Goal: Task Accomplishment & Management: Manage account settings

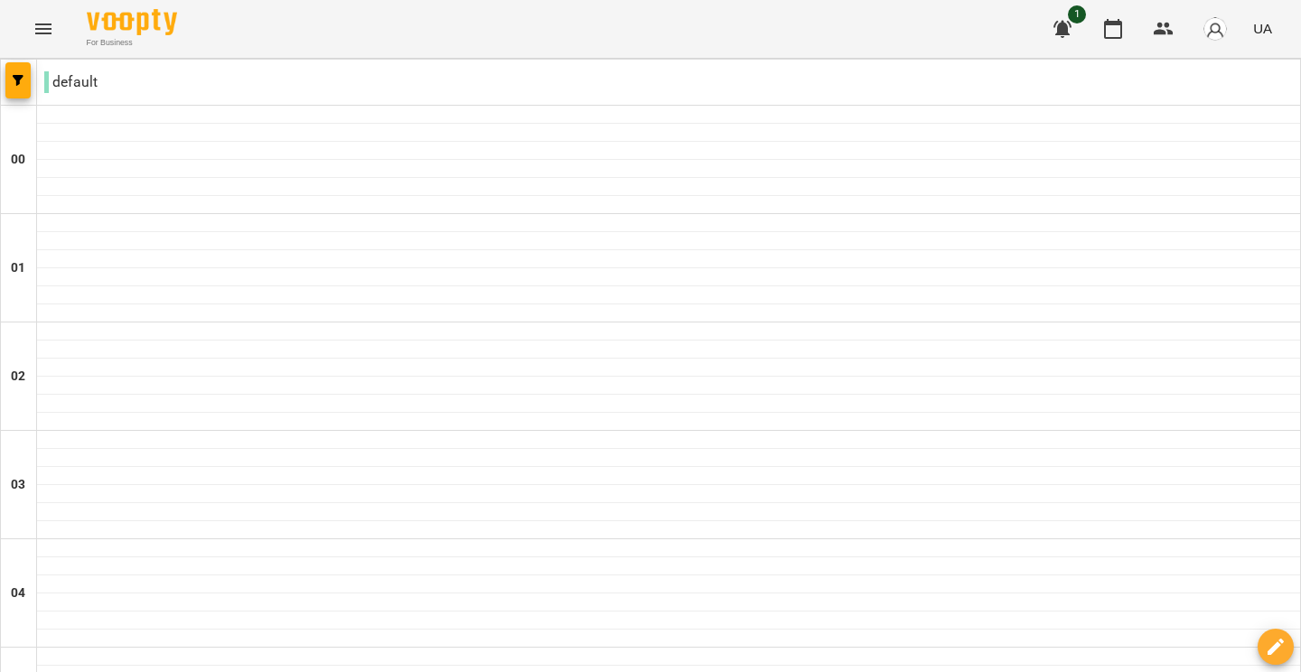
scroll to position [2048, 0]
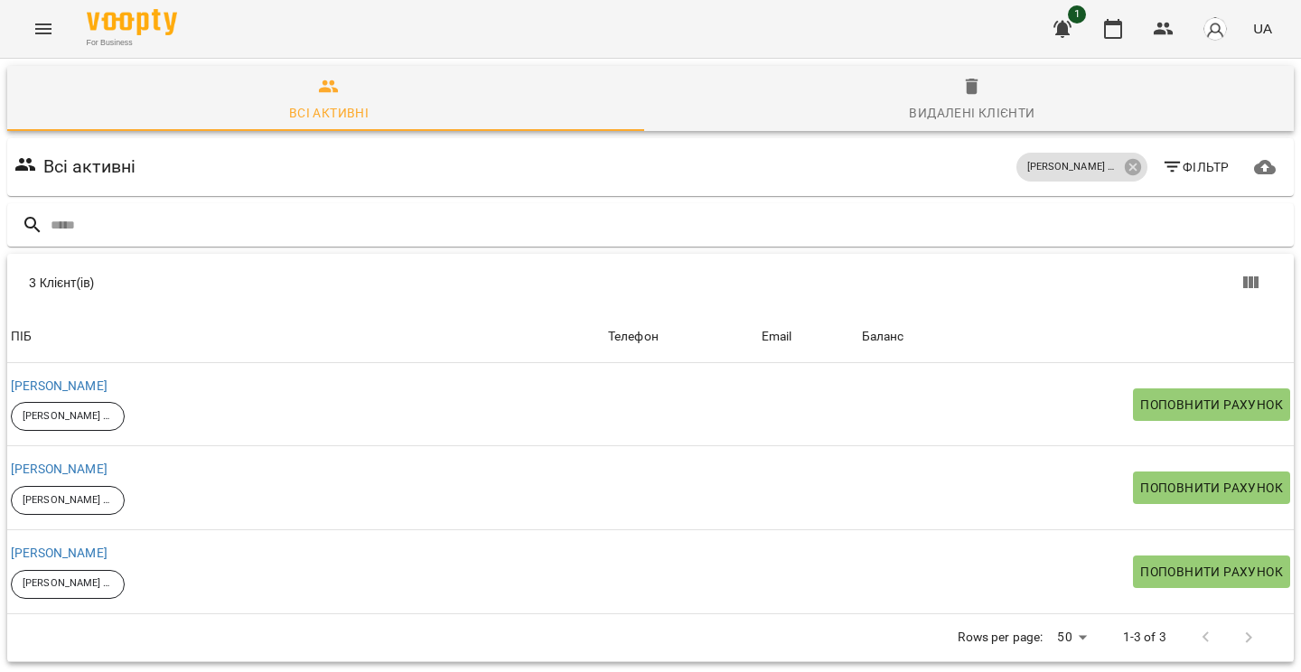
click at [46, 31] on icon "Menu" at bounding box center [44, 29] width 22 height 22
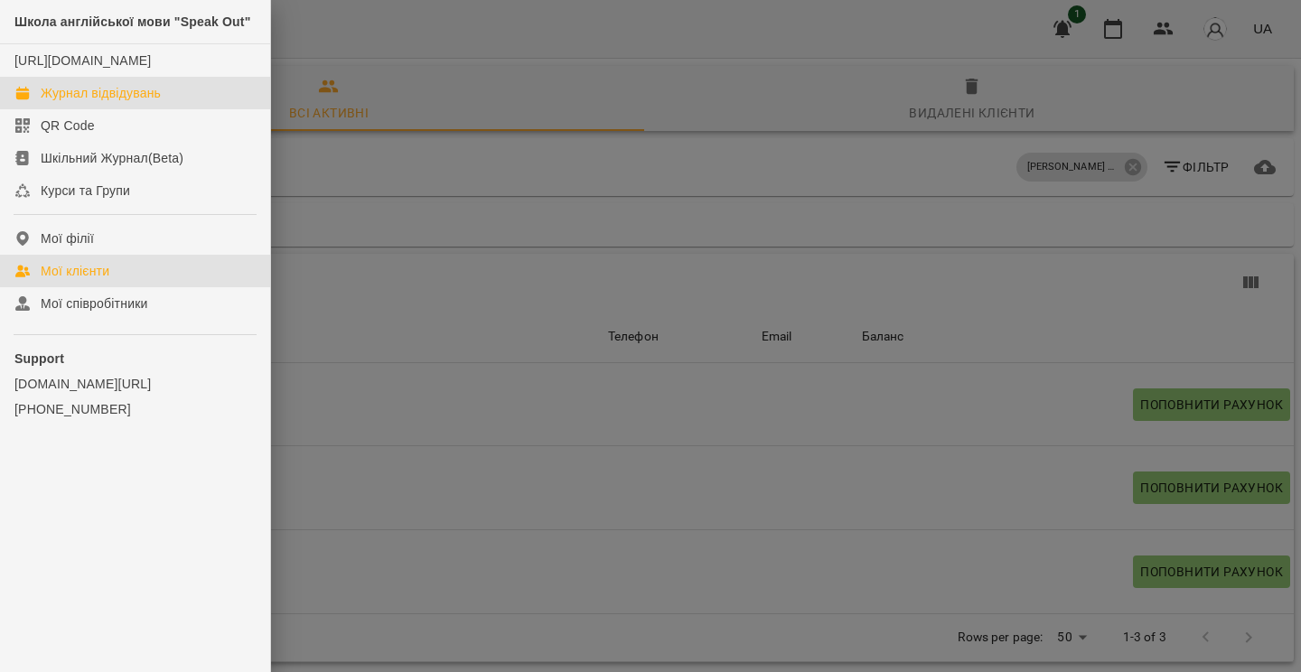
click at [98, 102] on div "Журнал відвідувань" at bounding box center [101, 93] width 120 height 18
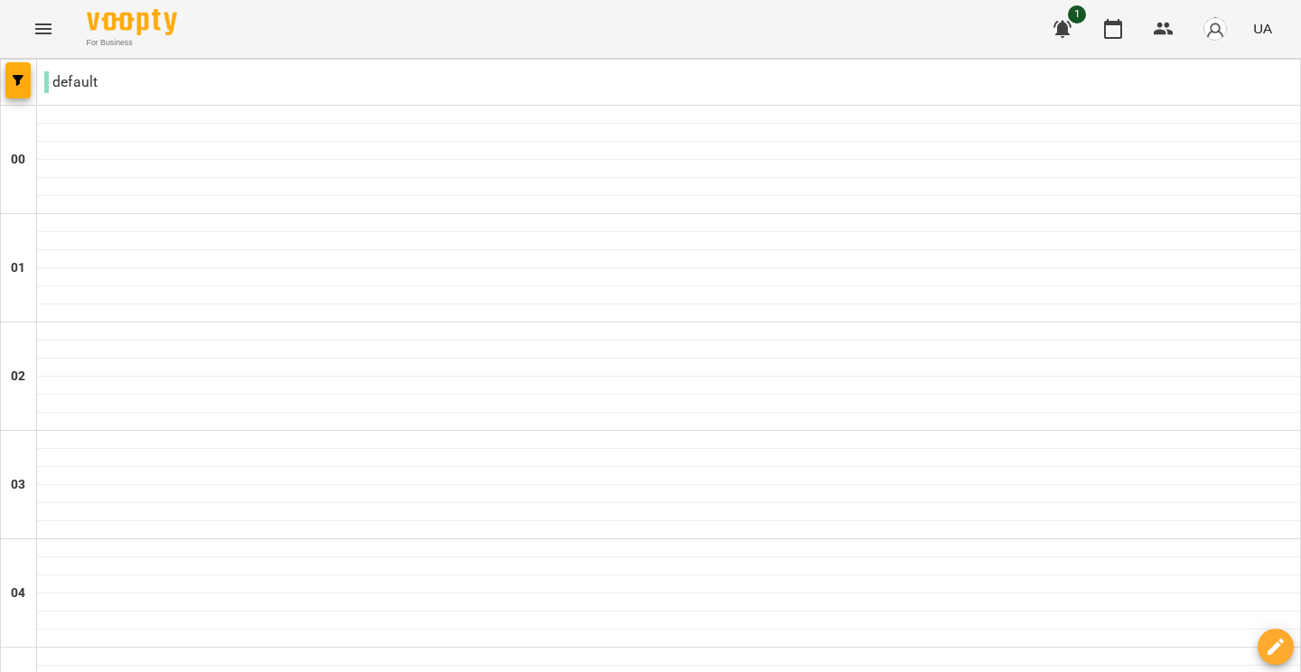
scroll to position [2048, 0]
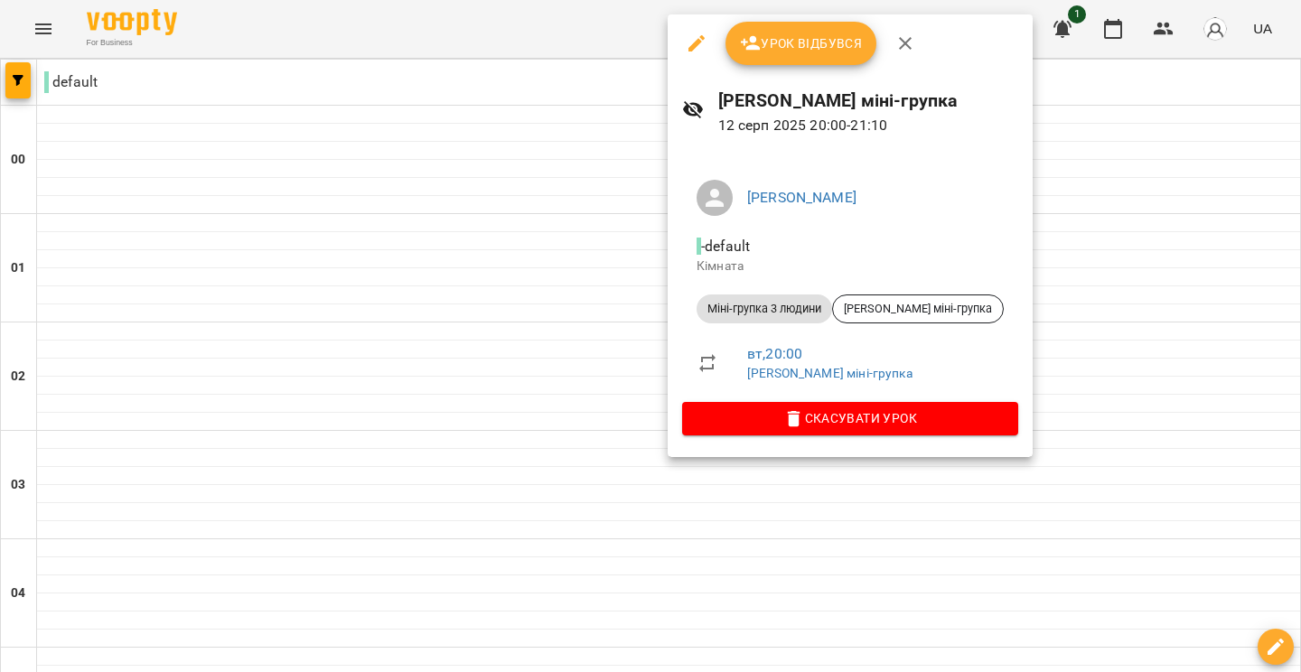
click at [810, 54] on button "Урок відбувся" at bounding box center [802, 43] width 152 height 43
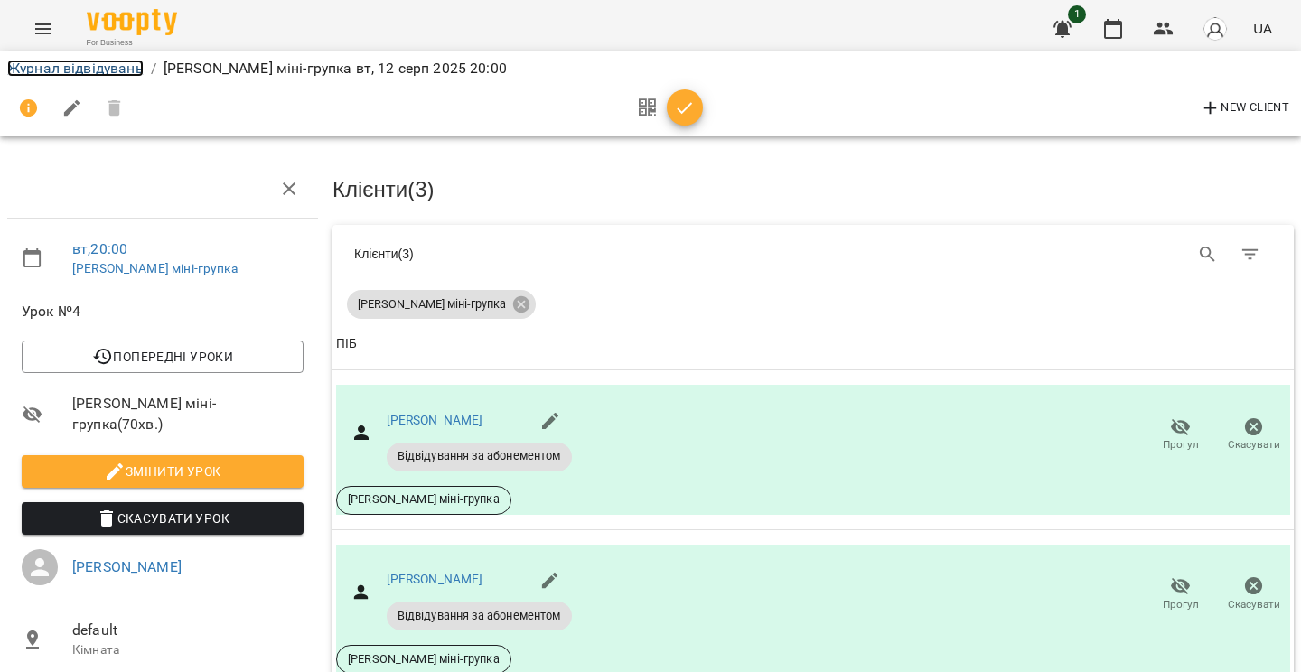
click at [53, 70] on link "Журнал відвідувань" at bounding box center [75, 68] width 136 height 17
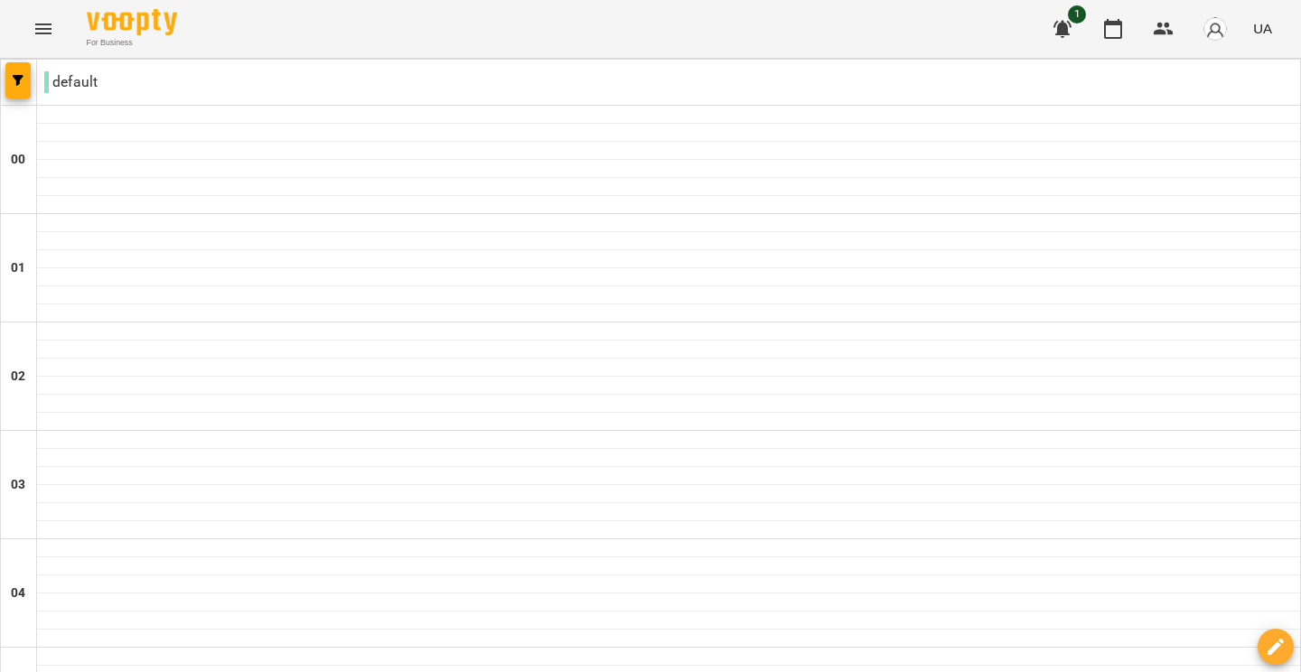
click at [726, 406] on div at bounding box center [668, 404] width 1263 height 18
select select "**********"
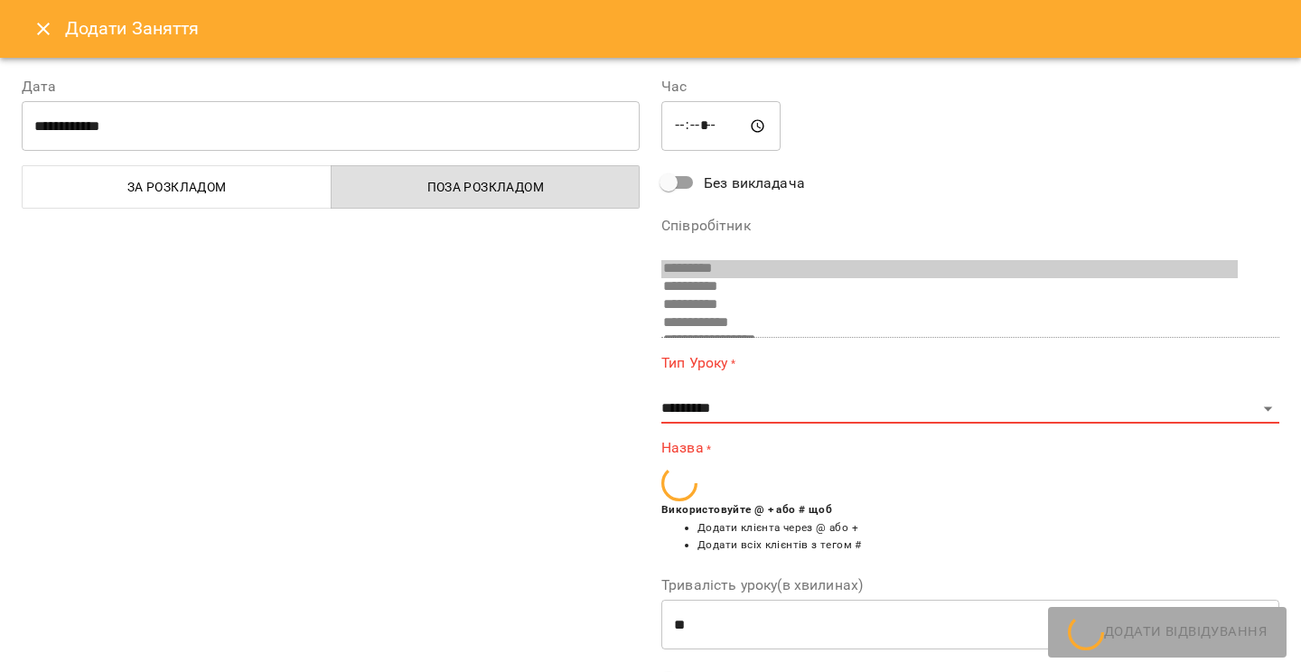
scroll to position [101, 0]
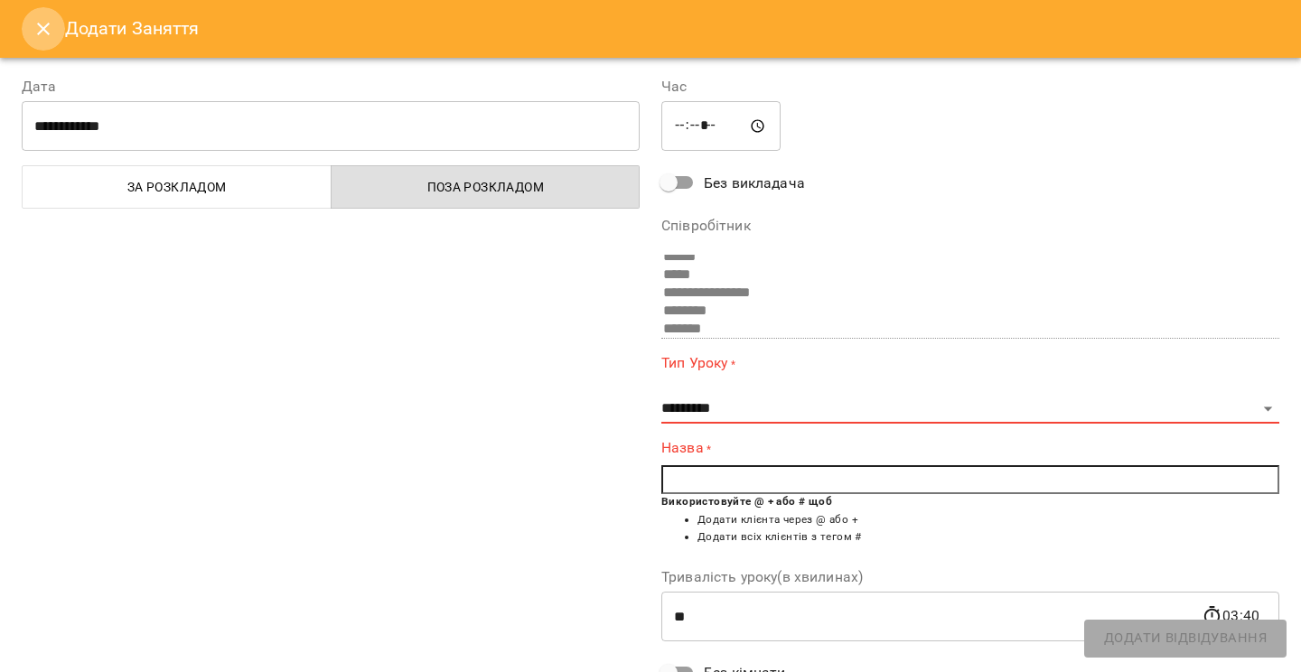
click at [41, 29] on icon "Close" at bounding box center [44, 29] width 22 height 22
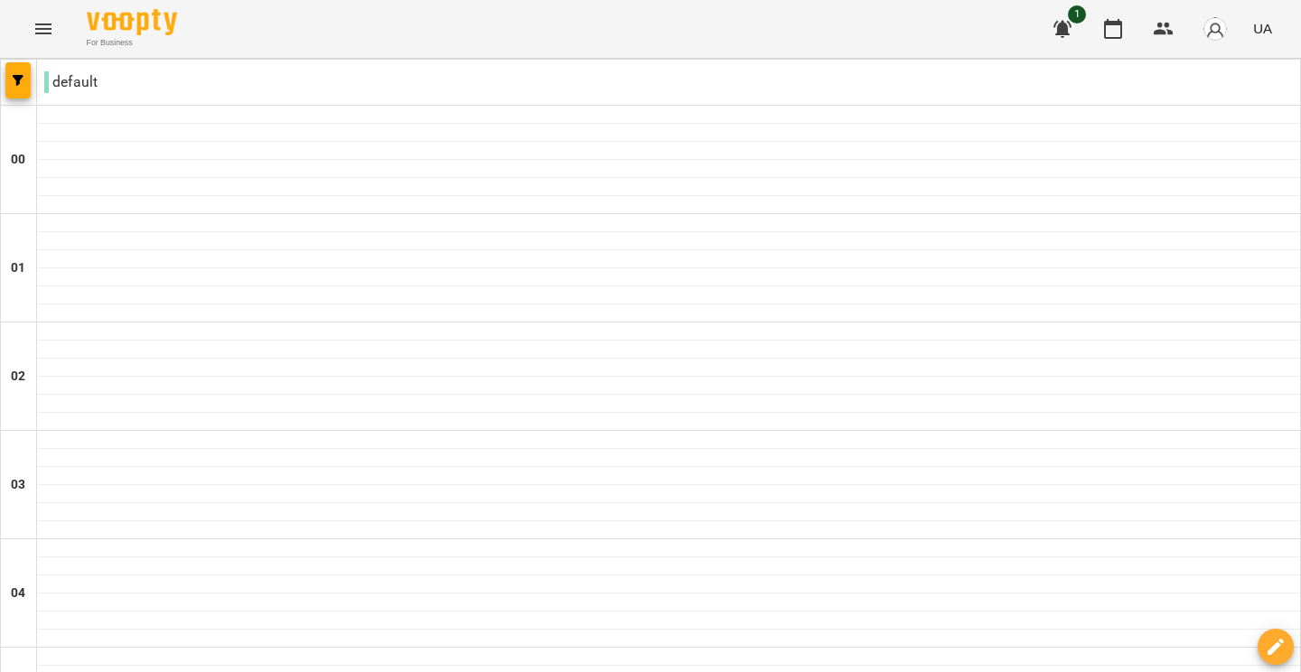
scroll to position [2048, 0]
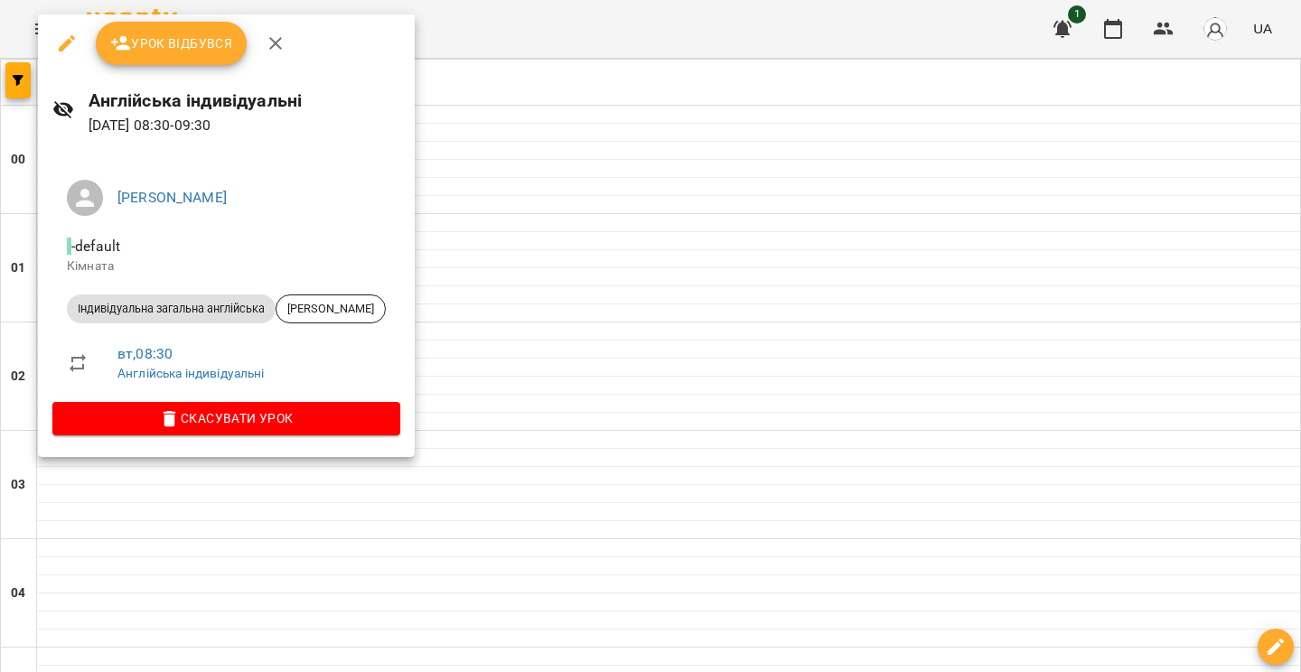
click at [207, 41] on span "Урок відбувся" at bounding box center [171, 44] width 123 height 22
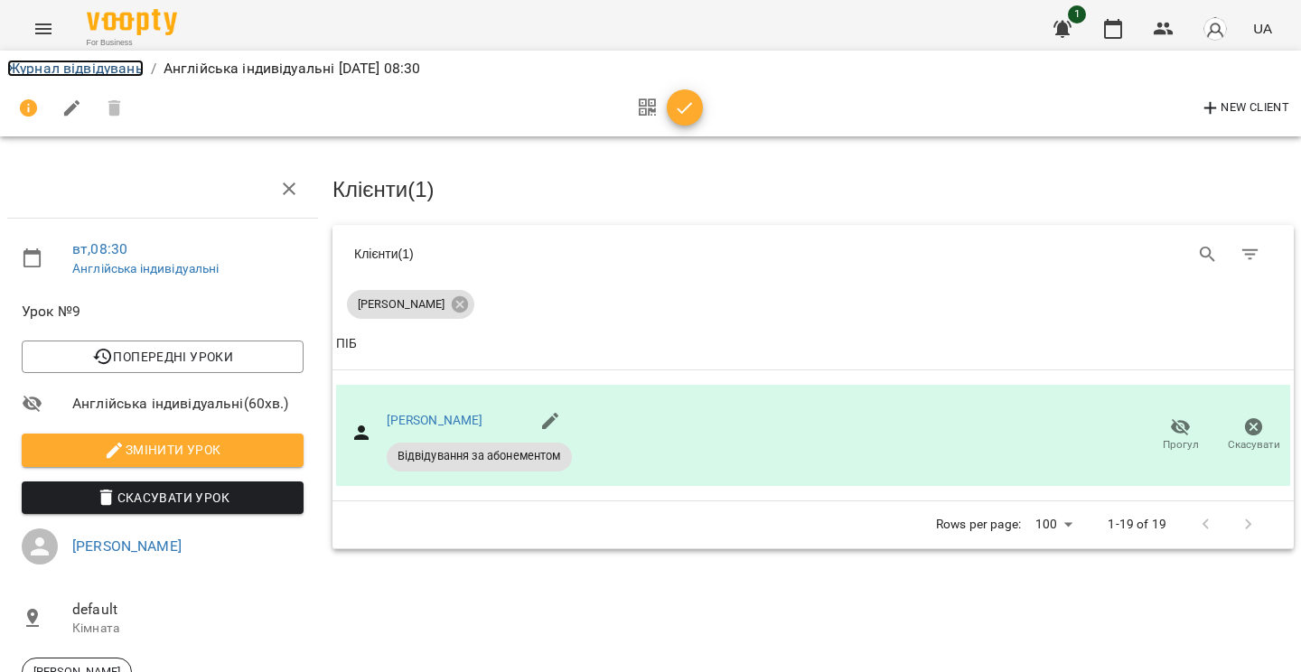
click at [103, 63] on link "Журнал відвідувань" at bounding box center [75, 68] width 136 height 17
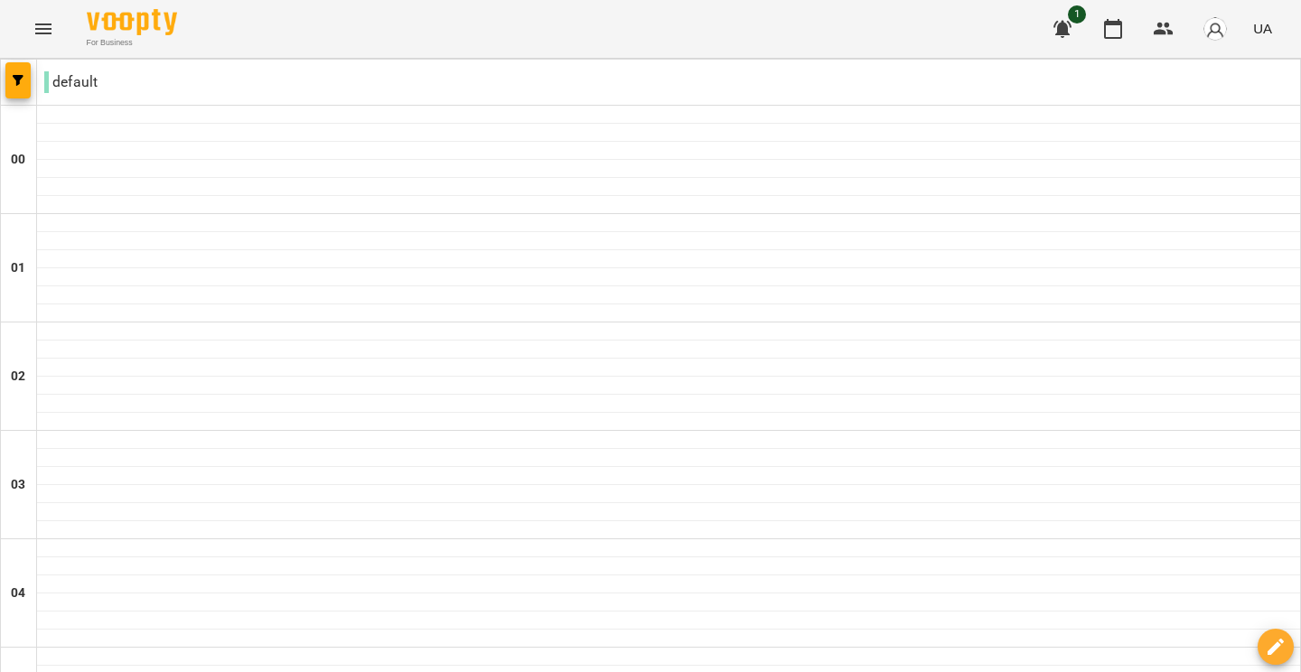
scroll to position [774, 0]
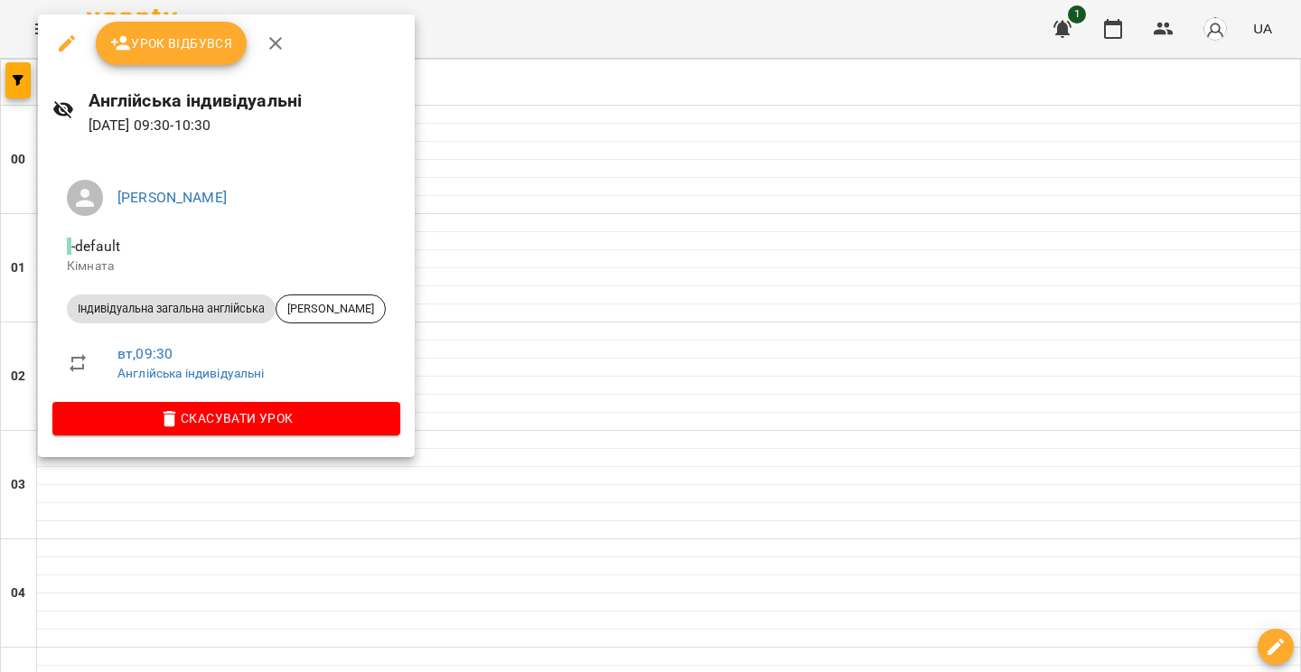
click at [196, 52] on span "Урок відбувся" at bounding box center [171, 44] width 123 height 22
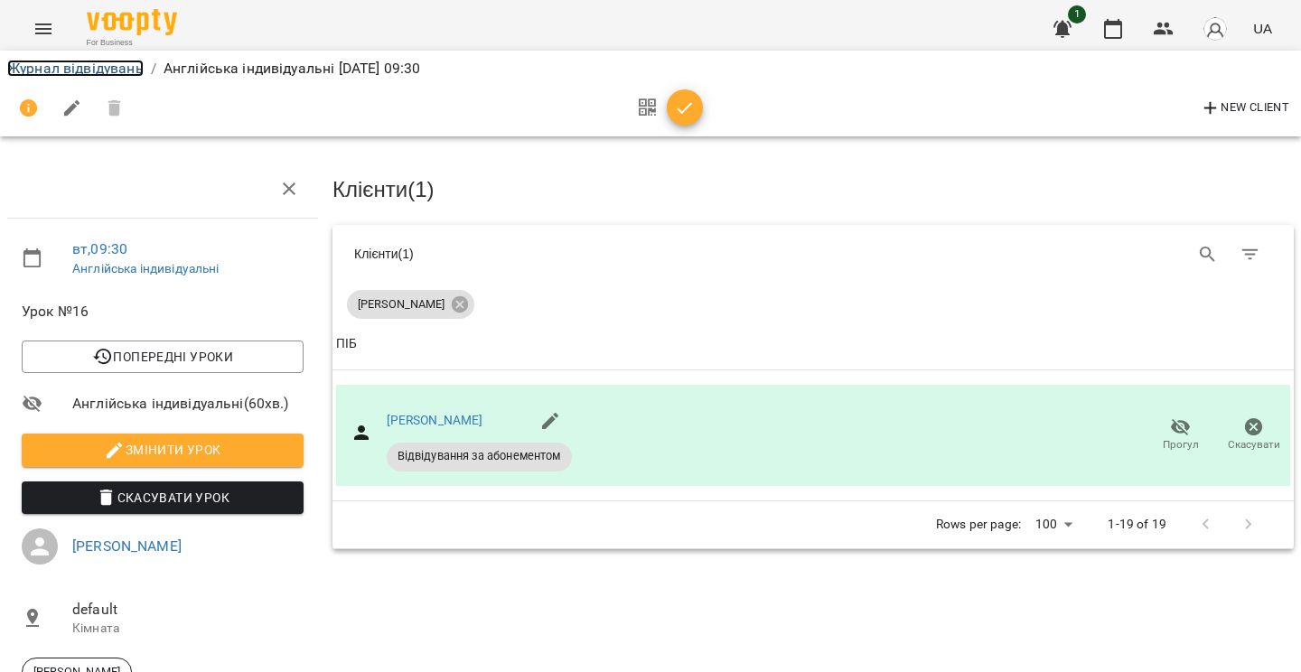
click at [100, 69] on link "Журнал відвідувань" at bounding box center [75, 68] width 136 height 17
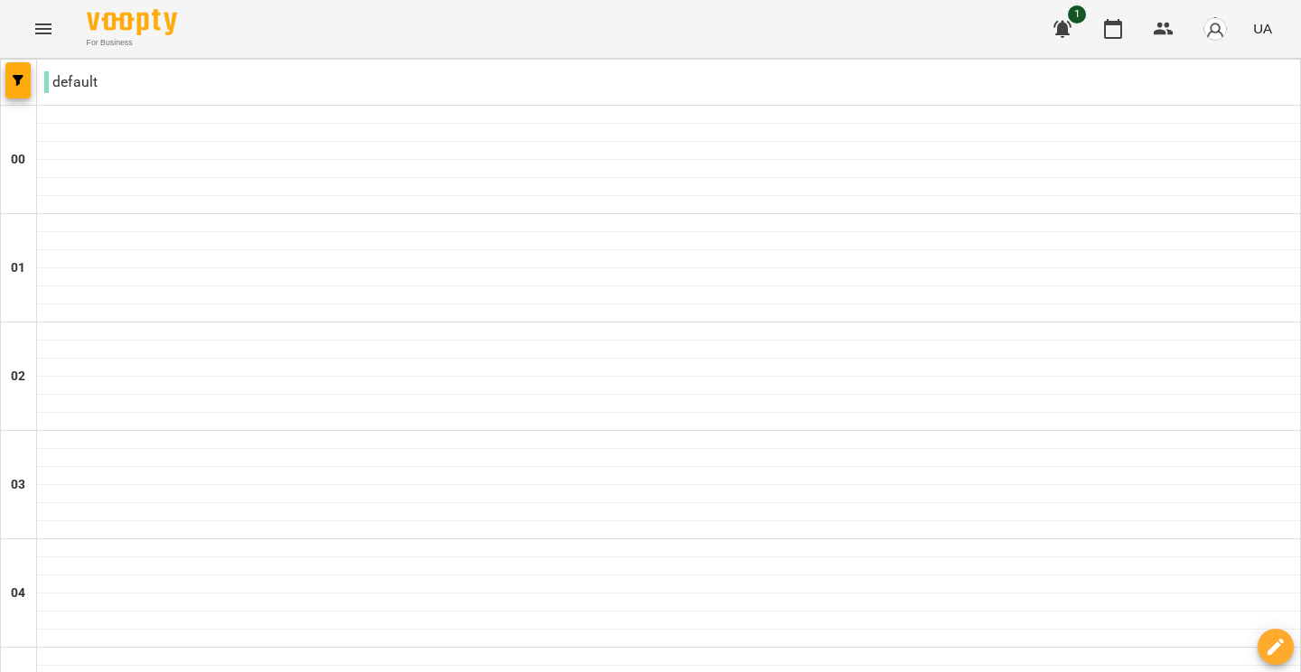
scroll to position [1095, 0]
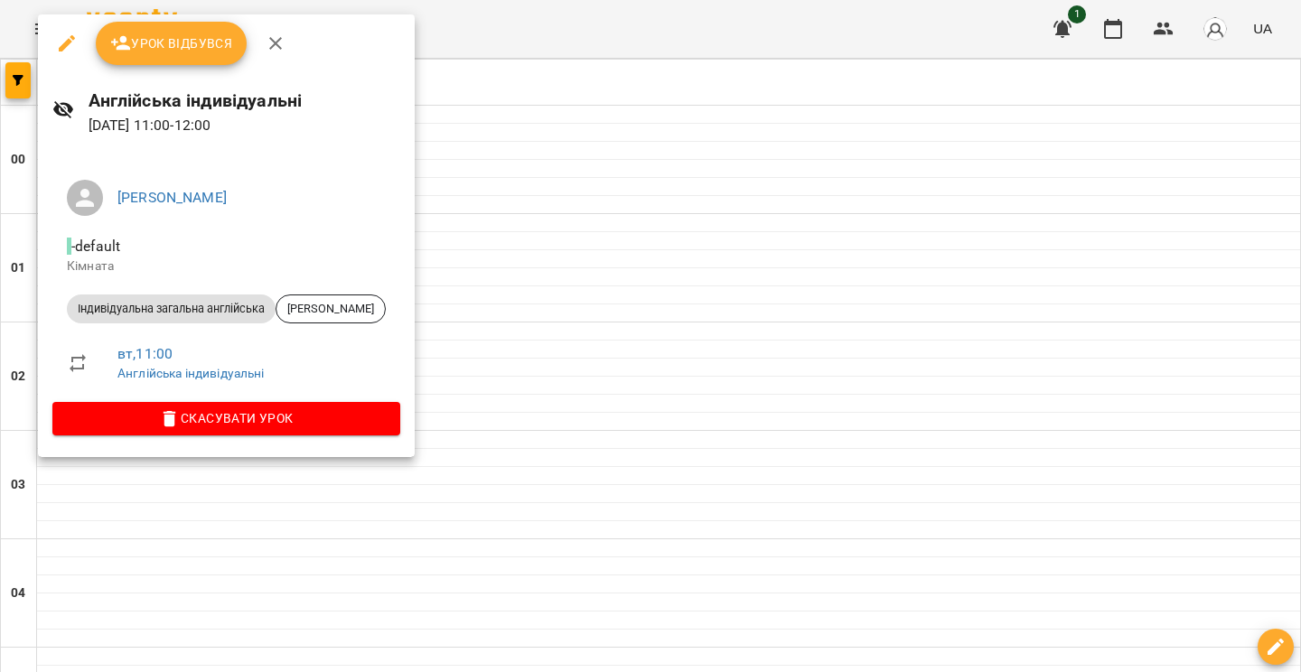
click at [182, 57] on button "Урок відбувся" at bounding box center [172, 43] width 152 height 43
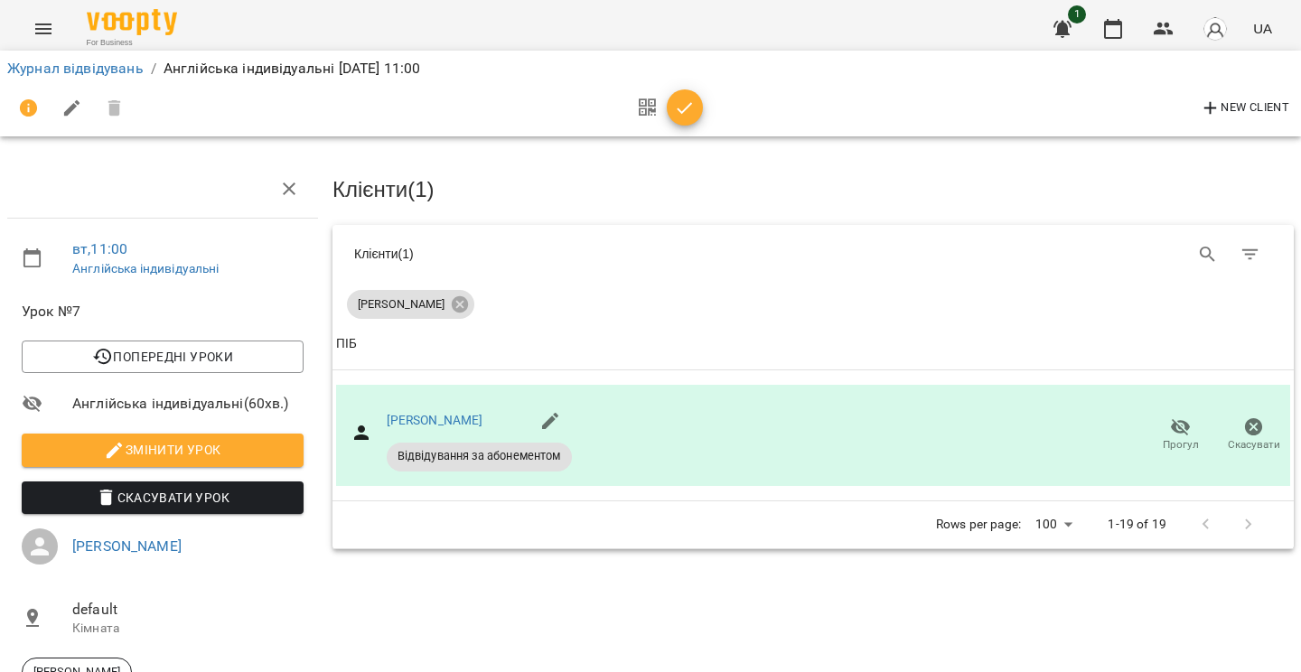
click at [89, 79] on div "Журнал відвідувань / Англійська індивідуальні [DATE] 11:00" at bounding box center [651, 68] width 1294 height 29
click at [71, 64] on link "Журнал відвідувань" at bounding box center [75, 68] width 136 height 17
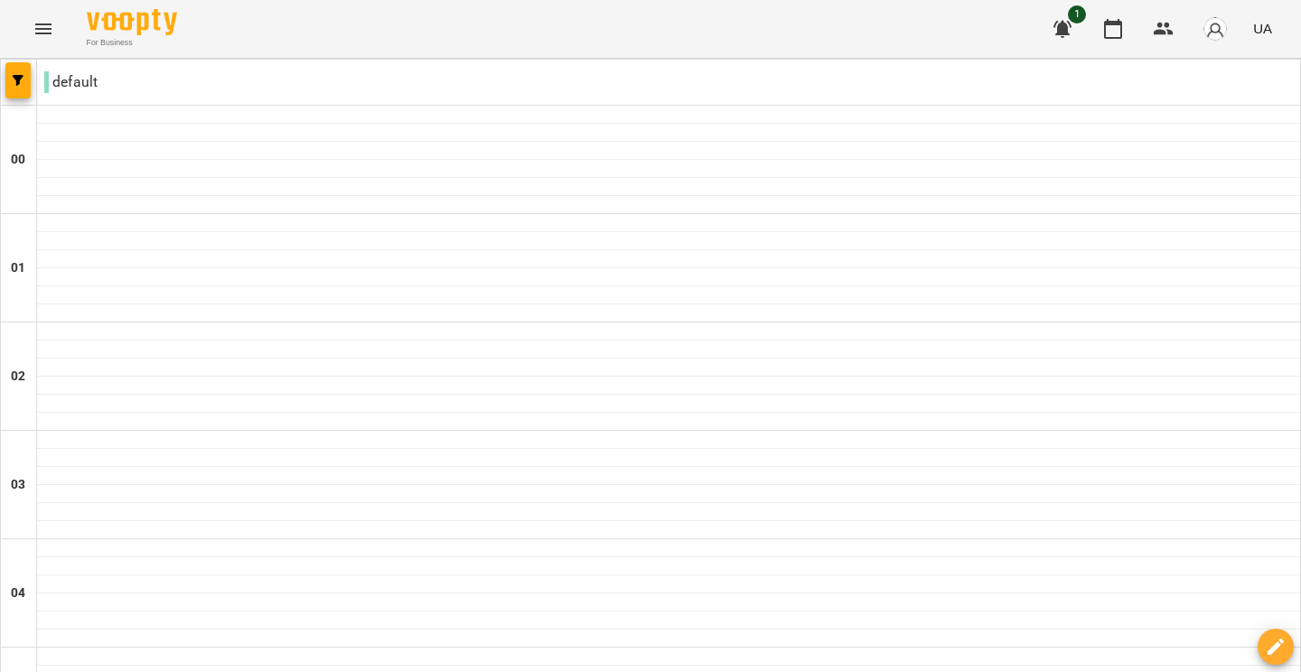
scroll to position [1267, 0]
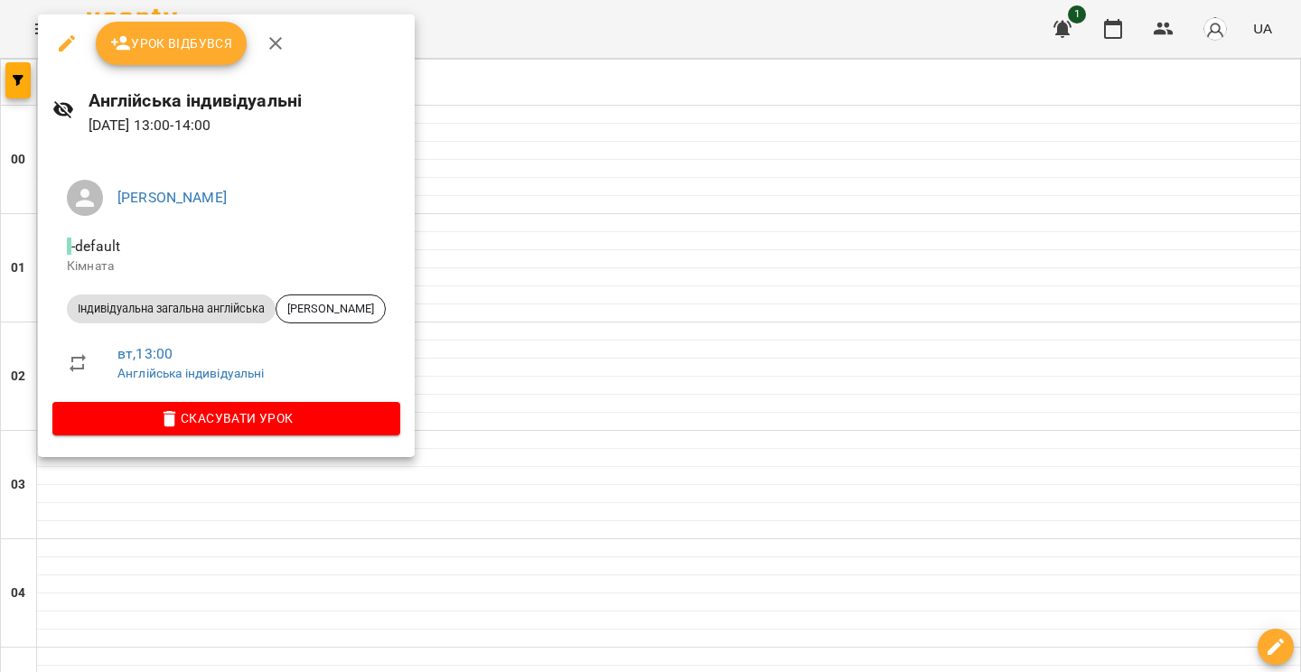
click at [164, 46] on span "Урок відбувся" at bounding box center [171, 44] width 123 height 22
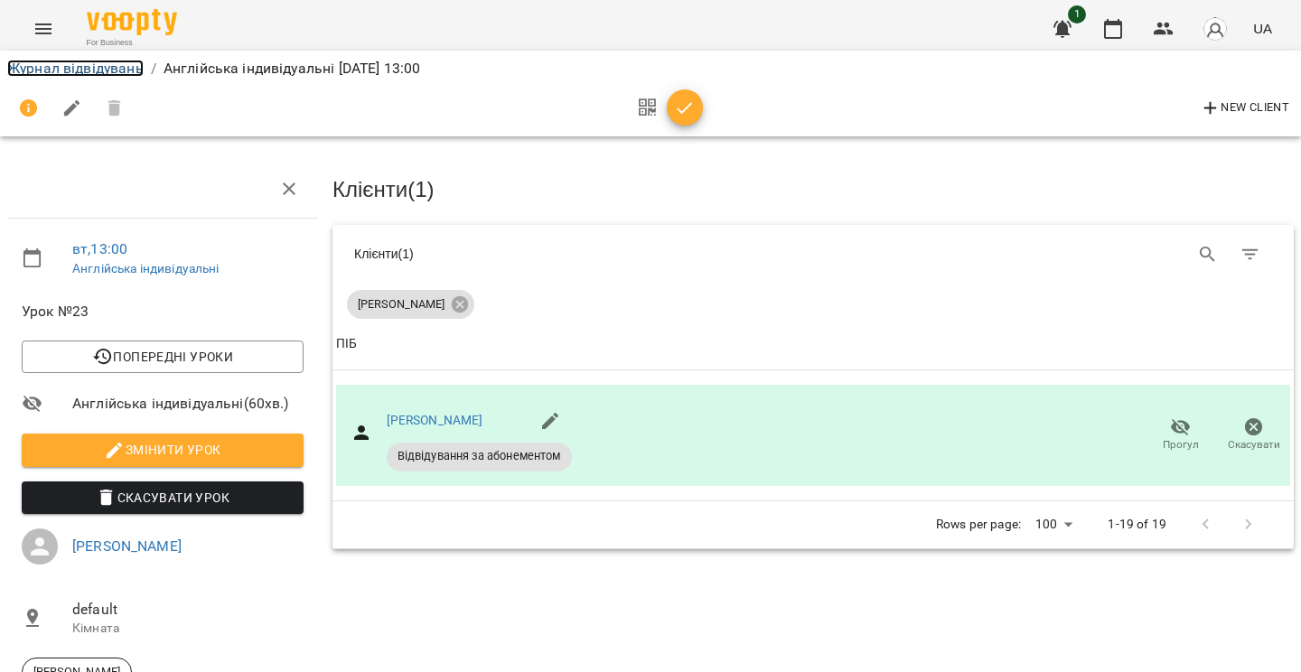
click at [92, 72] on link "Журнал відвідувань" at bounding box center [75, 68] width 136 height 17
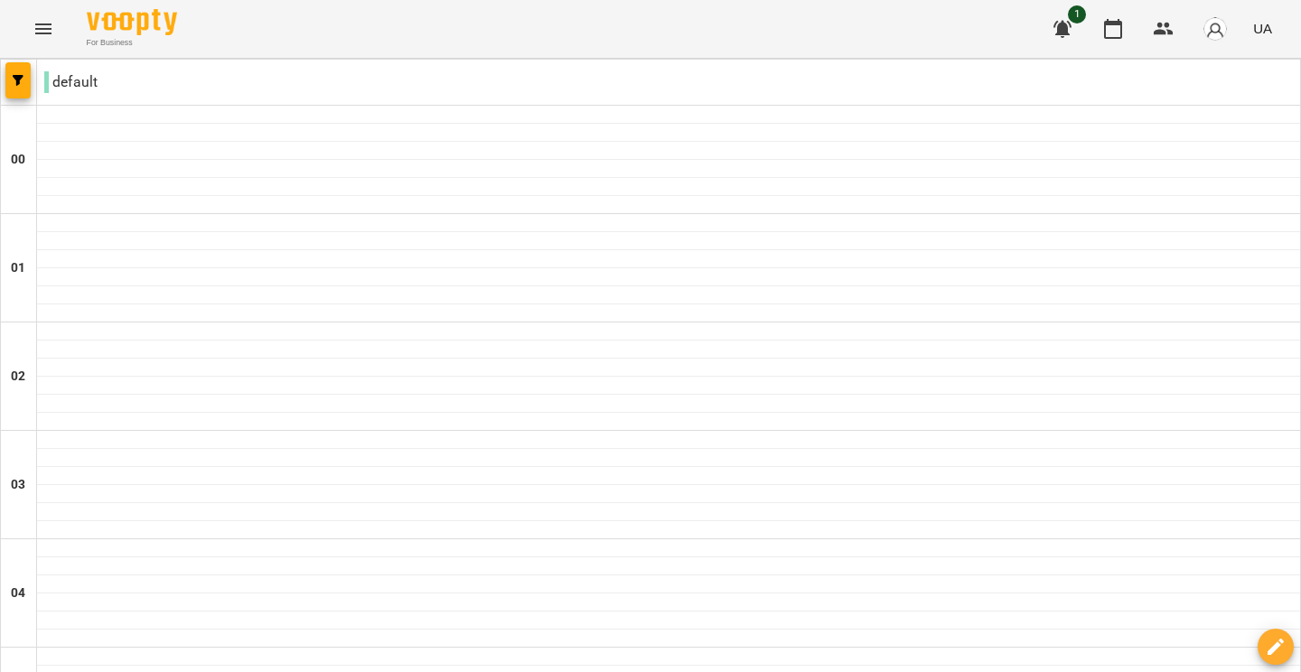
scroll to position [397, 0]
